Goal: Check status: Check status

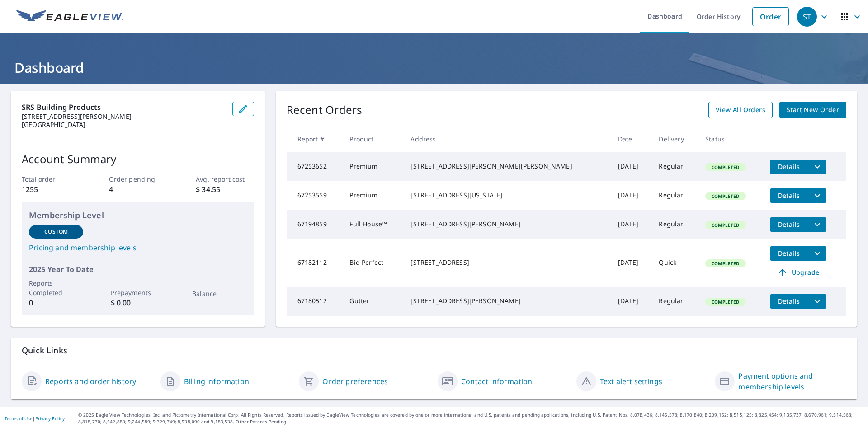
click at [729, 105] on span "View All Orders" at bounding box center [740, 109] width 50 height 11
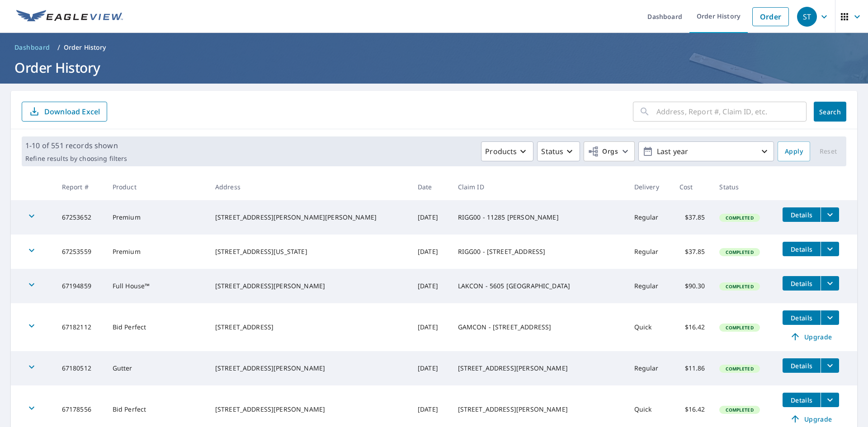
click at [656, 107] on input "text" at bounding box center [731, 111] width 150 height 25
type input "7641"
click at [837, 113] on button "Search" at bounding box center [830, 112] width 33 height 20
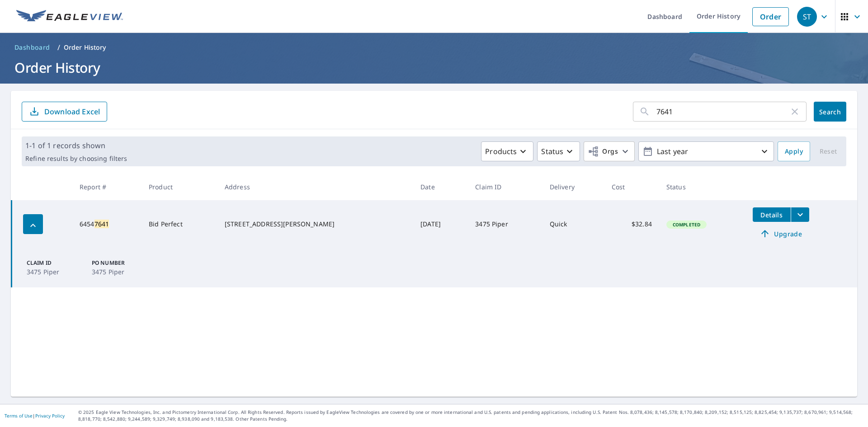
click at [338, 106] on form "7641 ​ Search Download Excel" at bounding box center [434, 112] width 824 height 20
